Goal: Unclear

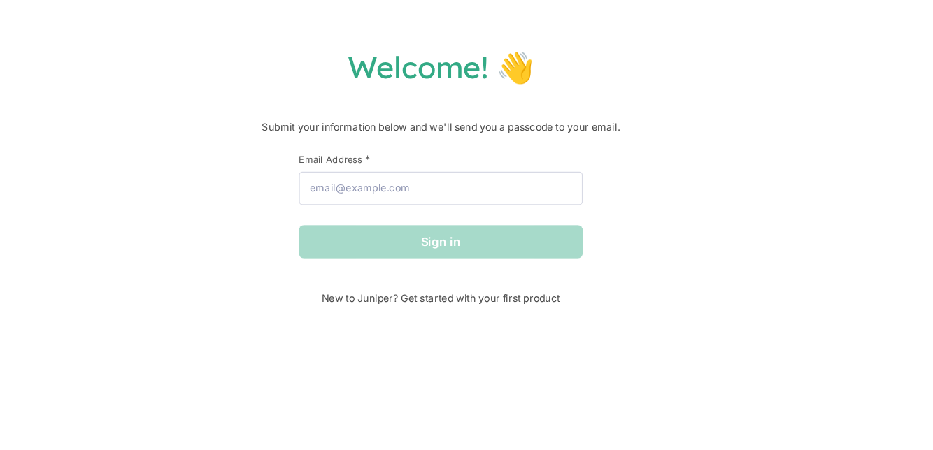
click at [500, 64] on h1 "Welcome! 👋" at bounding box center [466, 64] width 905 height 31
click at [497, 66] on h1 "Welcome! 👋" at bounding box center [466, 64] width 905 height 31
click at [499, 66] on h1 "Welcome! 👋" at bounding box center [466, 64] width 905 height 31
click at [389, 94] on div "Welcome! 👋 Submit your information below and we'll send you a passcode to your …" at bounding box center [466, 156] width 905 height 215
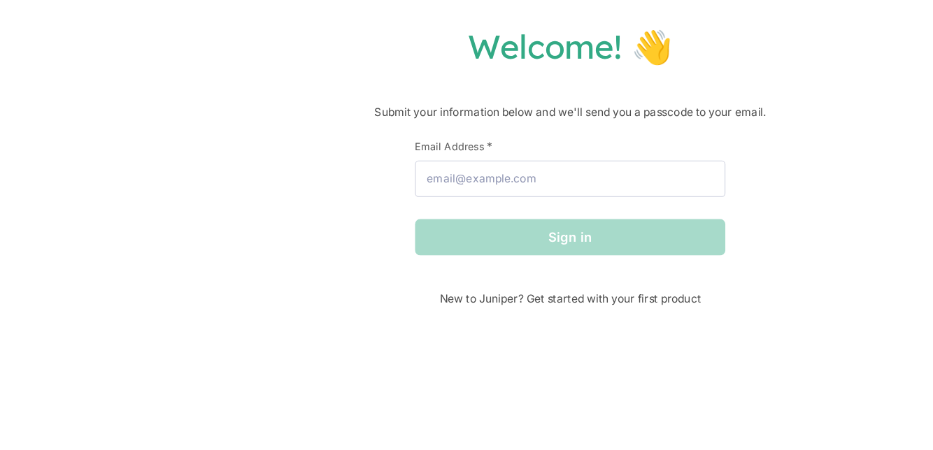
click at [400, 89] on div "Welcome! 👋 Submit your information below and we'll send you a passcode to your …" at bounding box center [466, 156] width 905 height 215
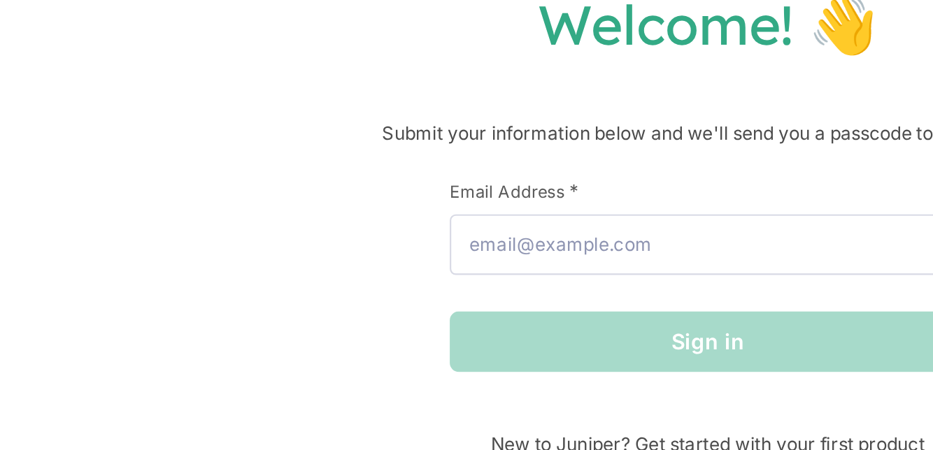
click at [410, 71] on h1 "Welcome! 👋" at bounding box center [466, 64] width 905 height 31
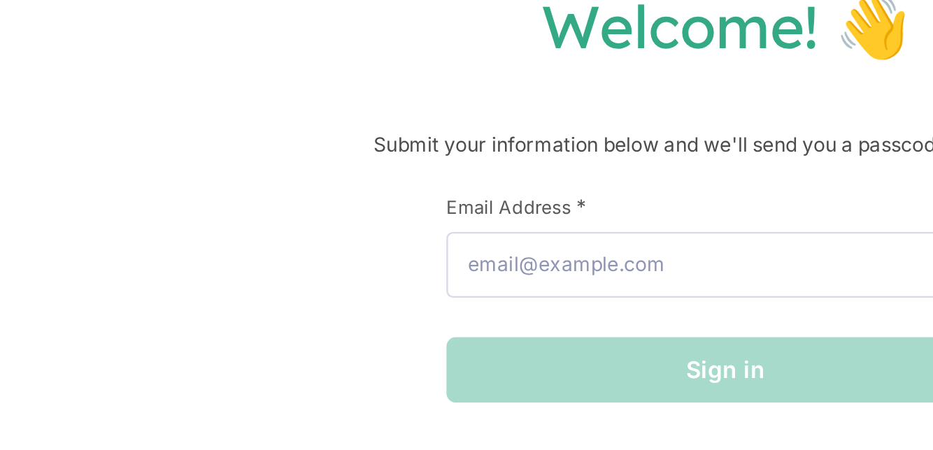
click at [364, 82] on div "Welcome! 👋 Submit your information below and we'll send you a passcode to your …" at bounding box center [466, 156] width 905 height 215
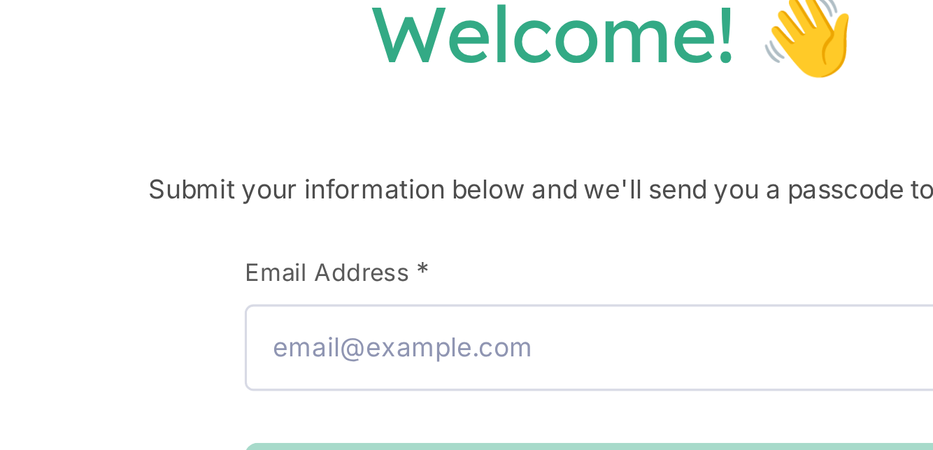
click at [422, 76] on h1 "Welcome! 👋" at bounding box center [466, 64] width 905 height 31
click at [420, 77] on h1 "Welcome! 👋" at bounding box center [466, 64] width 905 height 31
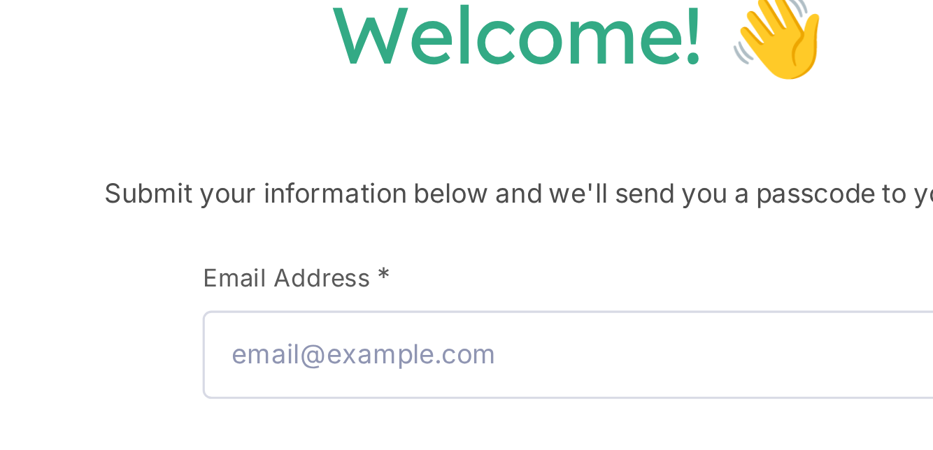
click at [433, 76] on h1 "Welcome! 👋" at bounding box center [466, 64] width 905 height 31
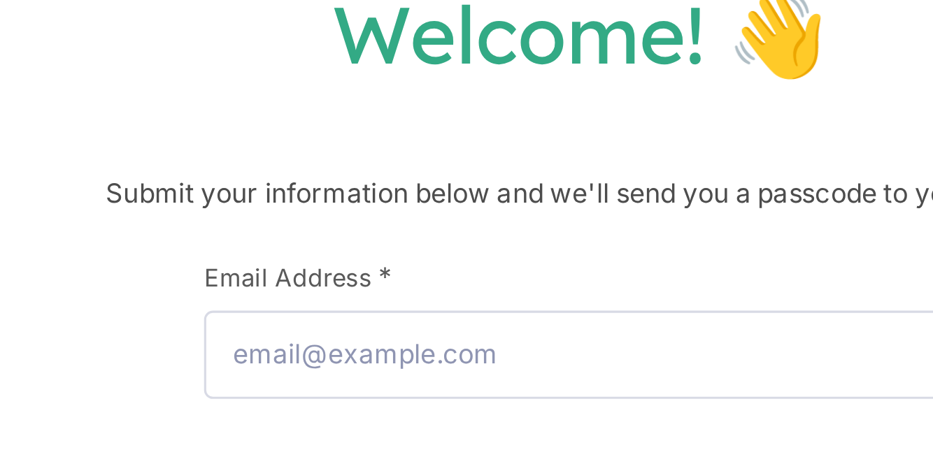
click at [430, 76] on h1 "Welcome! 👋" at bounding box center [466, 64] width 905 height 31
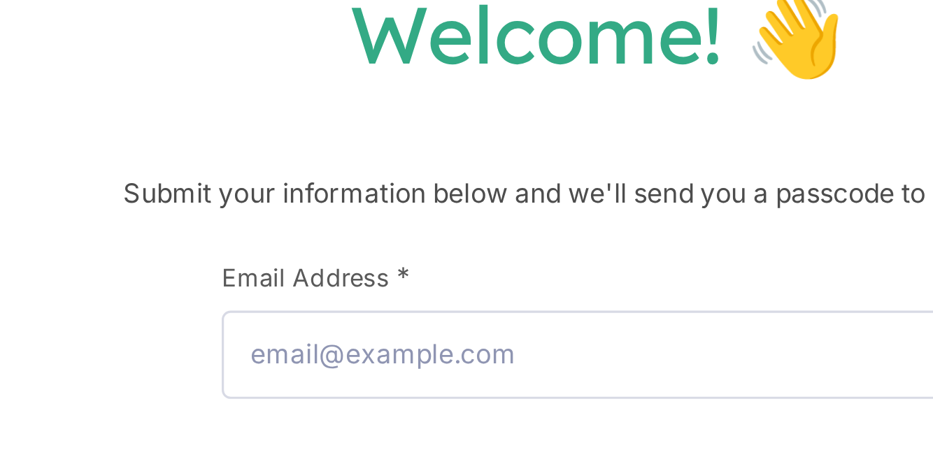
click at [388, 87] on div "Welcome! 👋 Submit your information below and we'll send you a passcode to your …" at bounding box center [466, 156] width 905 height 215
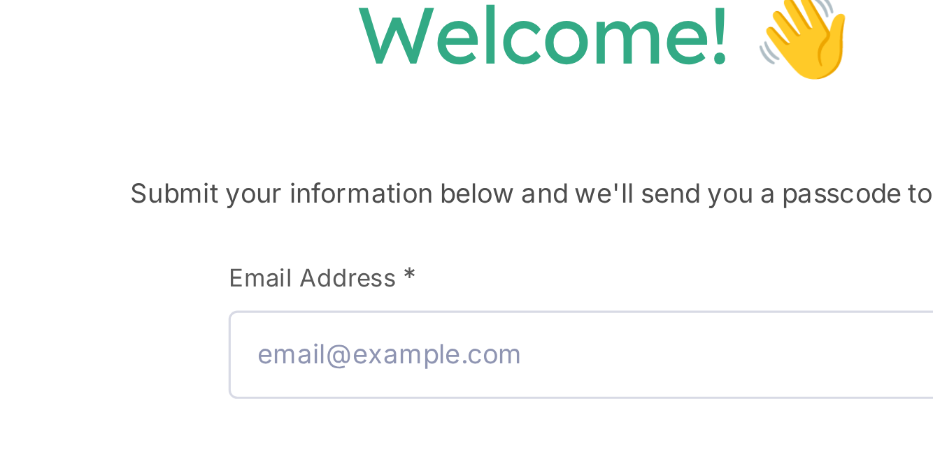
click at [440, 72] on h1 "Welcome! 👋" at bounding box center [466, 64] width 905 height 31
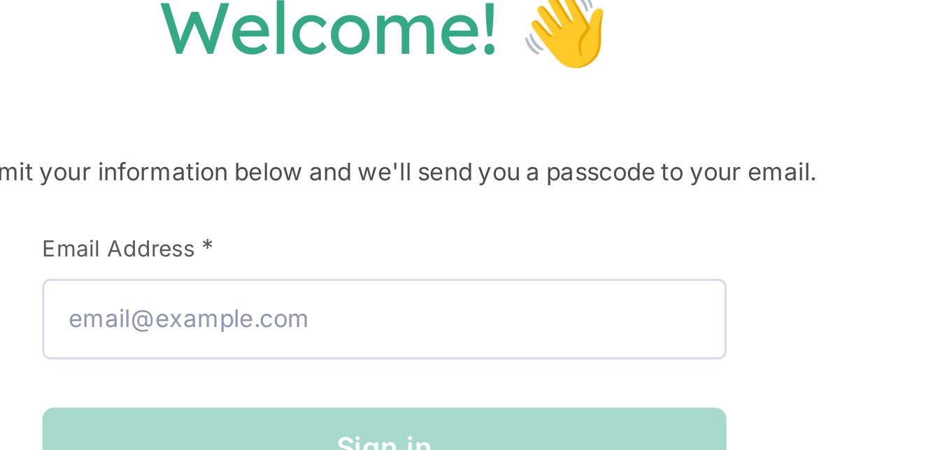
click at [495, 80] on div "Welcome! 👋 Submit your information below and we'll send you a passcode to your …" at bounding box center [466, 156] width 905 height 215
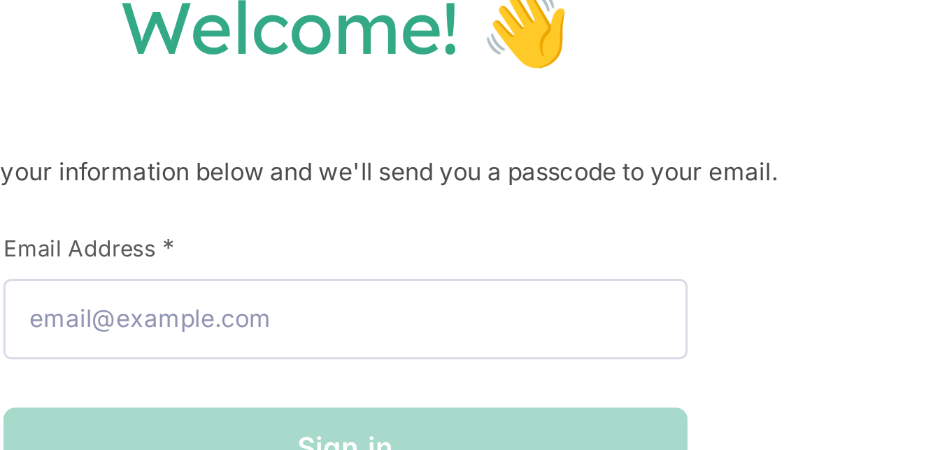
click at [507, 80] on div "Welcome! 👋 Submit your information below and we'll send you a passcode to your …" at bounding box center [466, 156] width 905 height 215
click at [511, 80] on h1 "Welcome! 👋" at bounding box center [466, 64] width 905 height 31
click at [467, 92] on div "Welcome! 👋 Submit your information below and we'll send you a passcode to your …" at bounding box center [466, 156] width 905 height 215
click at [515, 78] on h1 "Welcome! 👋" at bounding box center [466, 64] width 905 height 31
click at [536, 73] on h1 "Welcome! 👋" at bounding box center [466, 64] width 905 height 31
